Goal: Task Accomplishment & Management: Complete application form

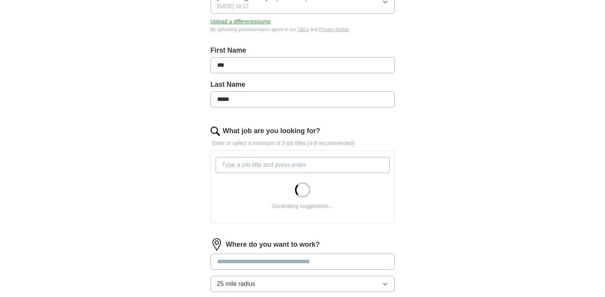
scroll to position [154, 0]
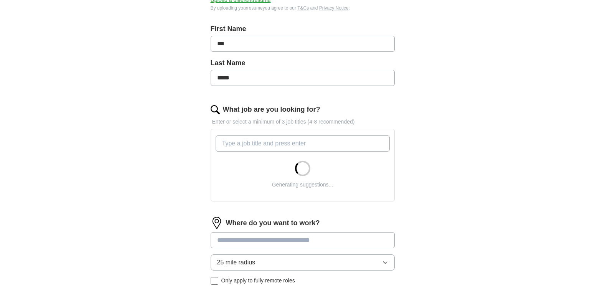
click at [238, 144] on input "What job are you looking for?" at bounding box center [303, 143] width 174 height 16
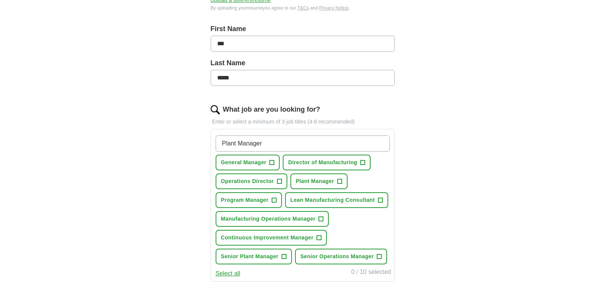
type input "Plant Manager"
click at [273, 163] on span "+" at bounding box center [272, 163] width 5 height 6
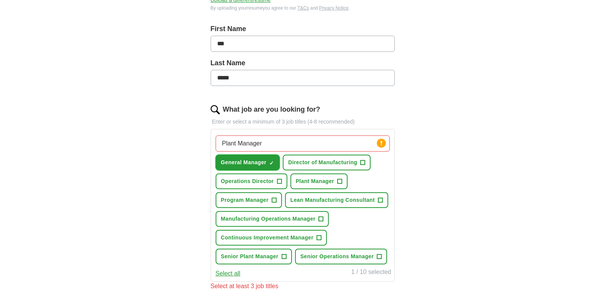
click at [0, 0] on span "×" at bounding box center [0, 0] width 0 height 0
click at [252, 163] on span "General Manager" at bounding box center [244, 163] width 46 height 8
click at [300, 164] on span "Director of Manufacturing" at bounding box center [322, 163] width 69 height 8
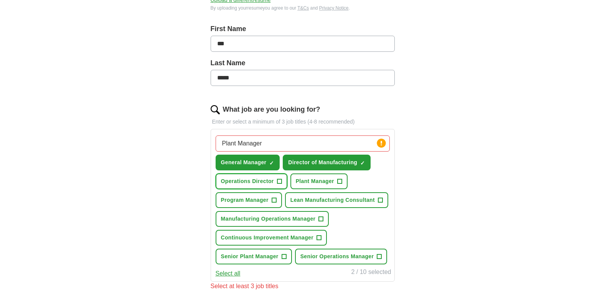
click at [257, 180] on span "Operations Director" at bounding box center [247, 181] width 53 height 8
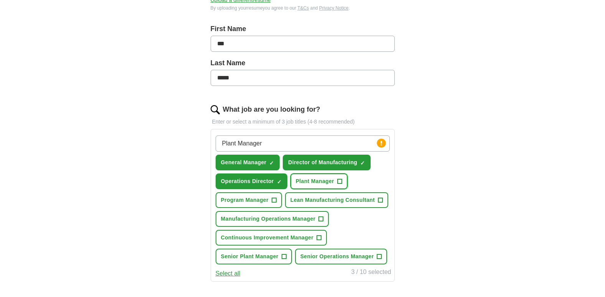
click at [312, 180] on span "Plant Manager" at bounding box center [315, 181] width 38 height 8
click at [260, 220] on span "Manufacturing Operations Manager" at bounding box center [268, 219] width 95 height 8
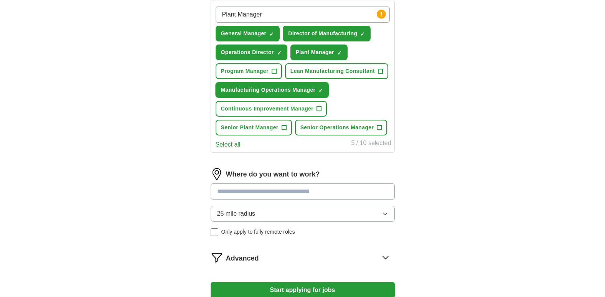
scroll to position [269, 0]
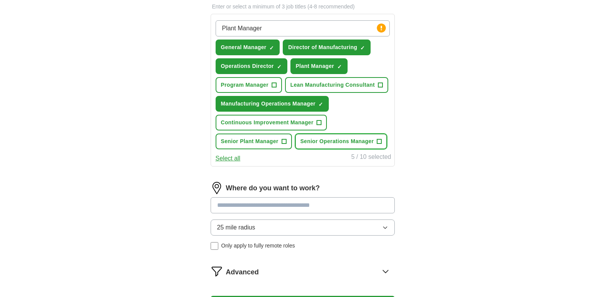
click at [379, 140] on span "+" at bounding box center [379, 142] width 5 height 6
click at [284, 140] on span "+" at bounding box center [284, 142] width 5 height 6
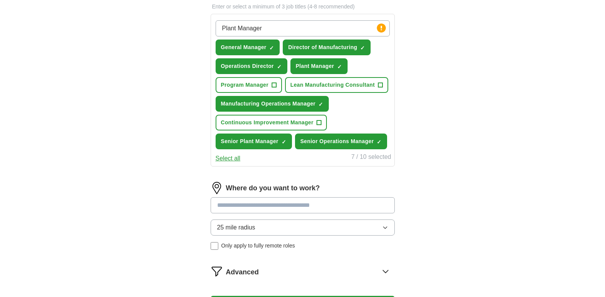
click at [246, 206] on input at bounding box center [303, 205] width 184 height 16
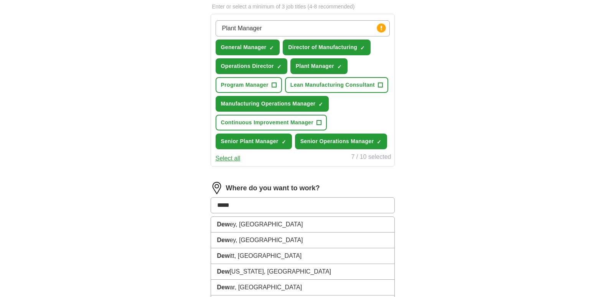
type input "******"
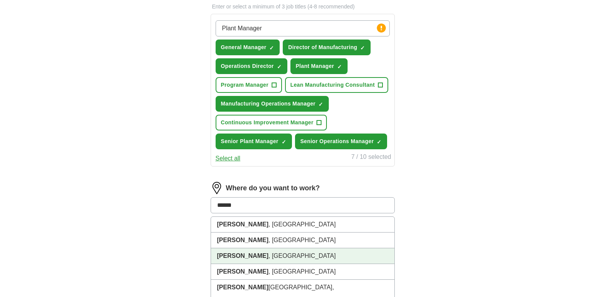
click at [234, 255] on strong "[PERSON_NAME]" at bounding box center [242, 256] width 51 height 7
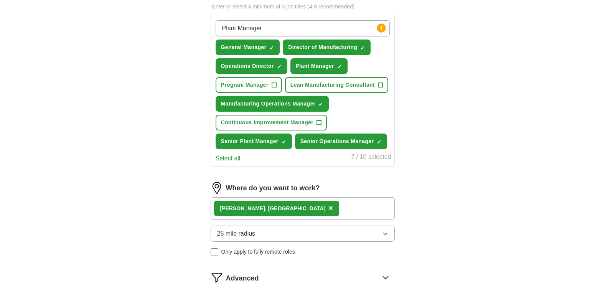
click at [384, 233] on icon "button" at bounding box center [384, 234] width 3 height 2
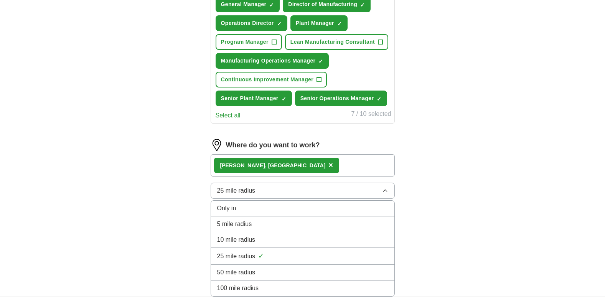
scroll to position [384, 0]
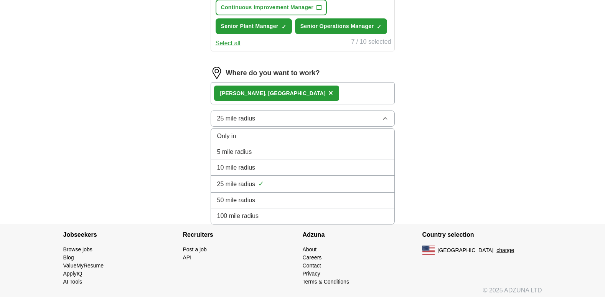
click at [246, 202] on span "50 mile radius" at bounding box center [236, 200] width 38 height 9
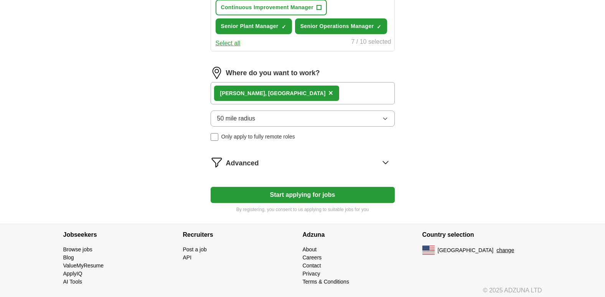
click at [292, 196] on button "Start applying for jobs" at bounding box center [303, 195] width 184 height 16
select select "**"
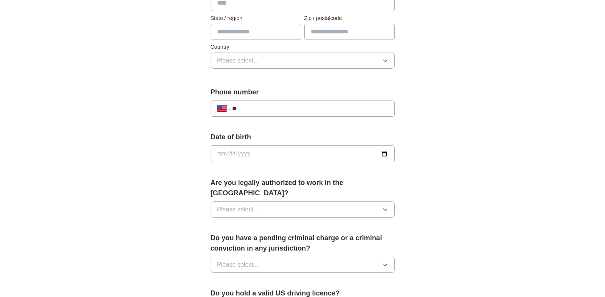
scroll to position [0, 0]
